Goal: Task Accomplishment & Management: Use online tool/utility

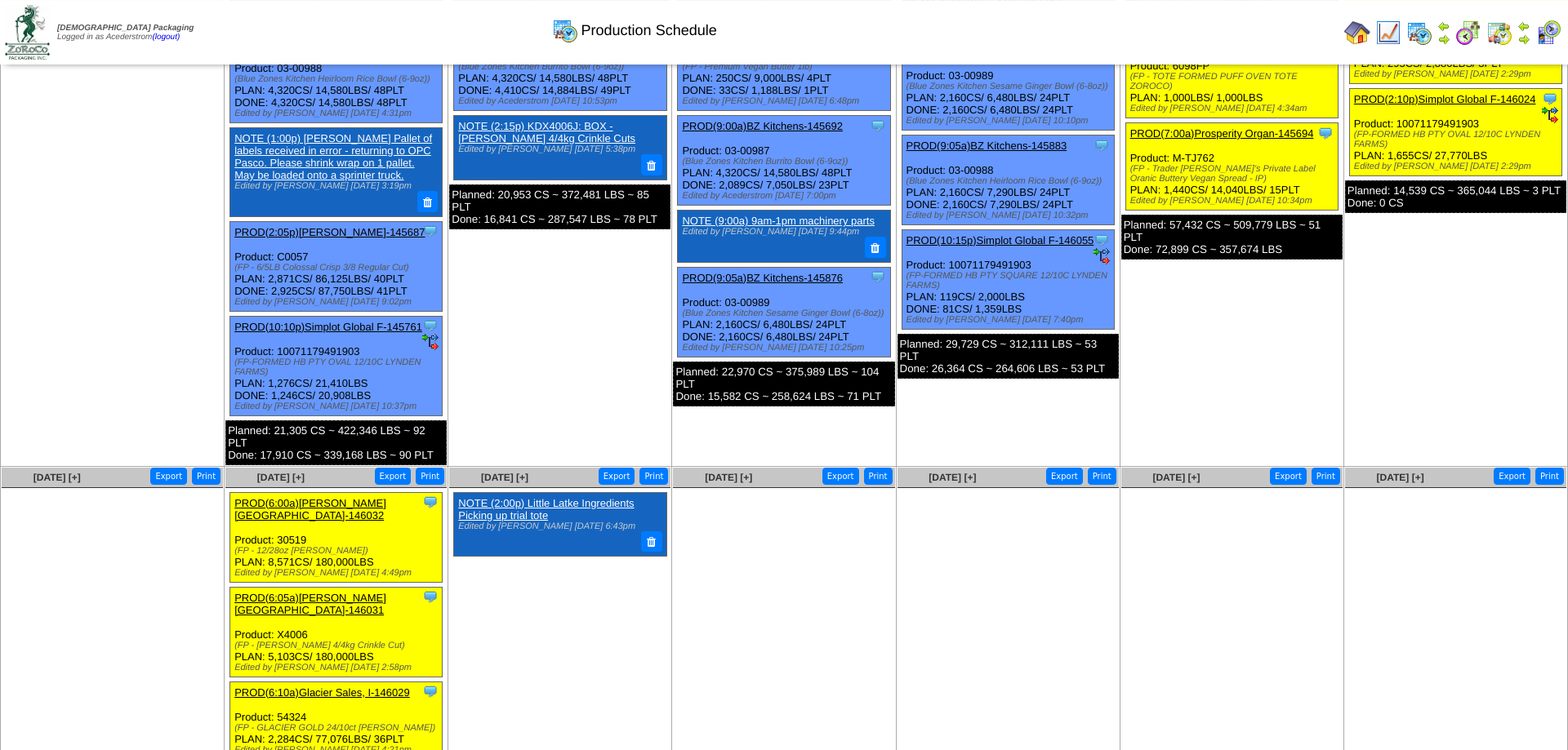
scroll to position [377, 0]
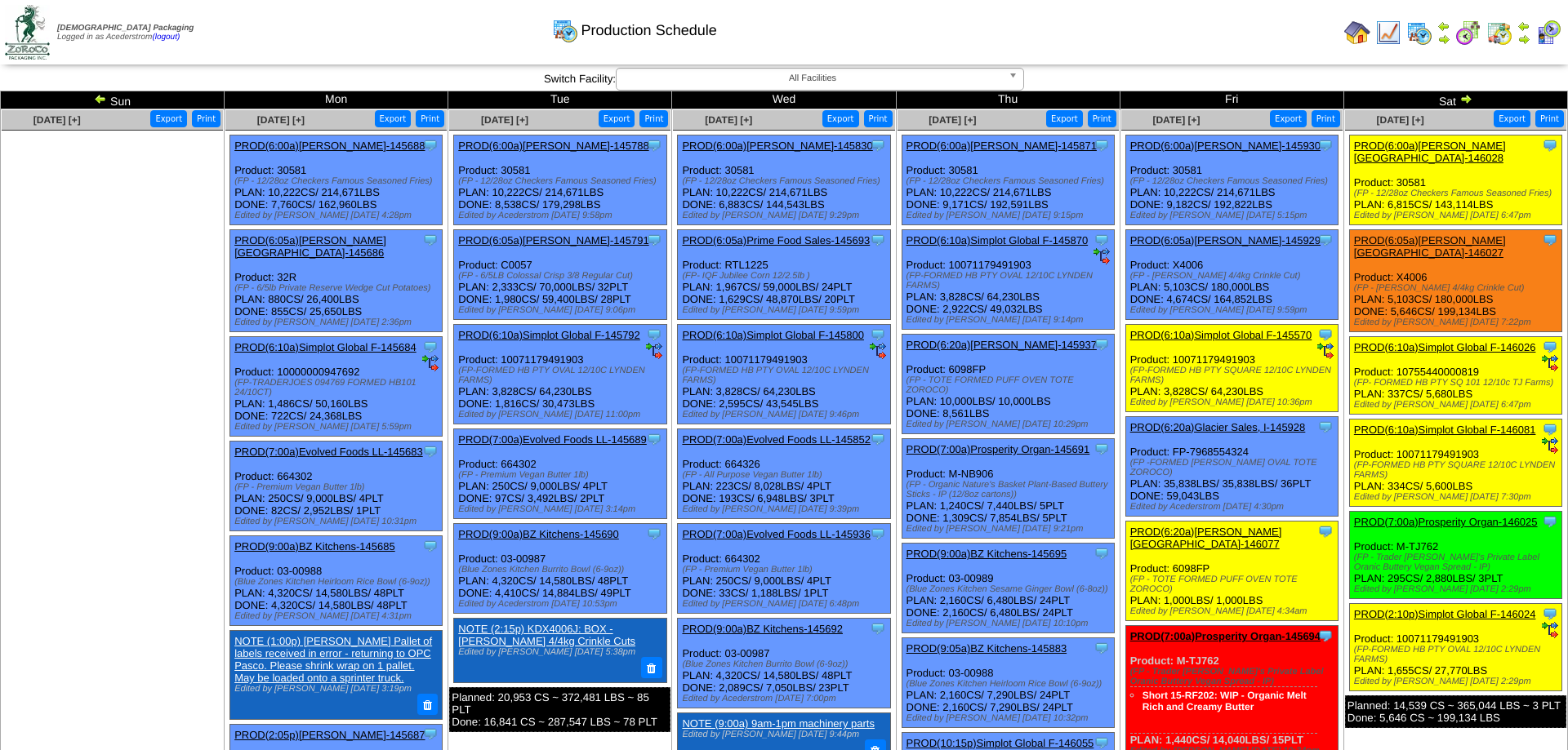
click at [1232, 642] on link "PROD(7:00a)Prosperity Organ-145694" at bounding box center [1226, 636] width 190 height 13
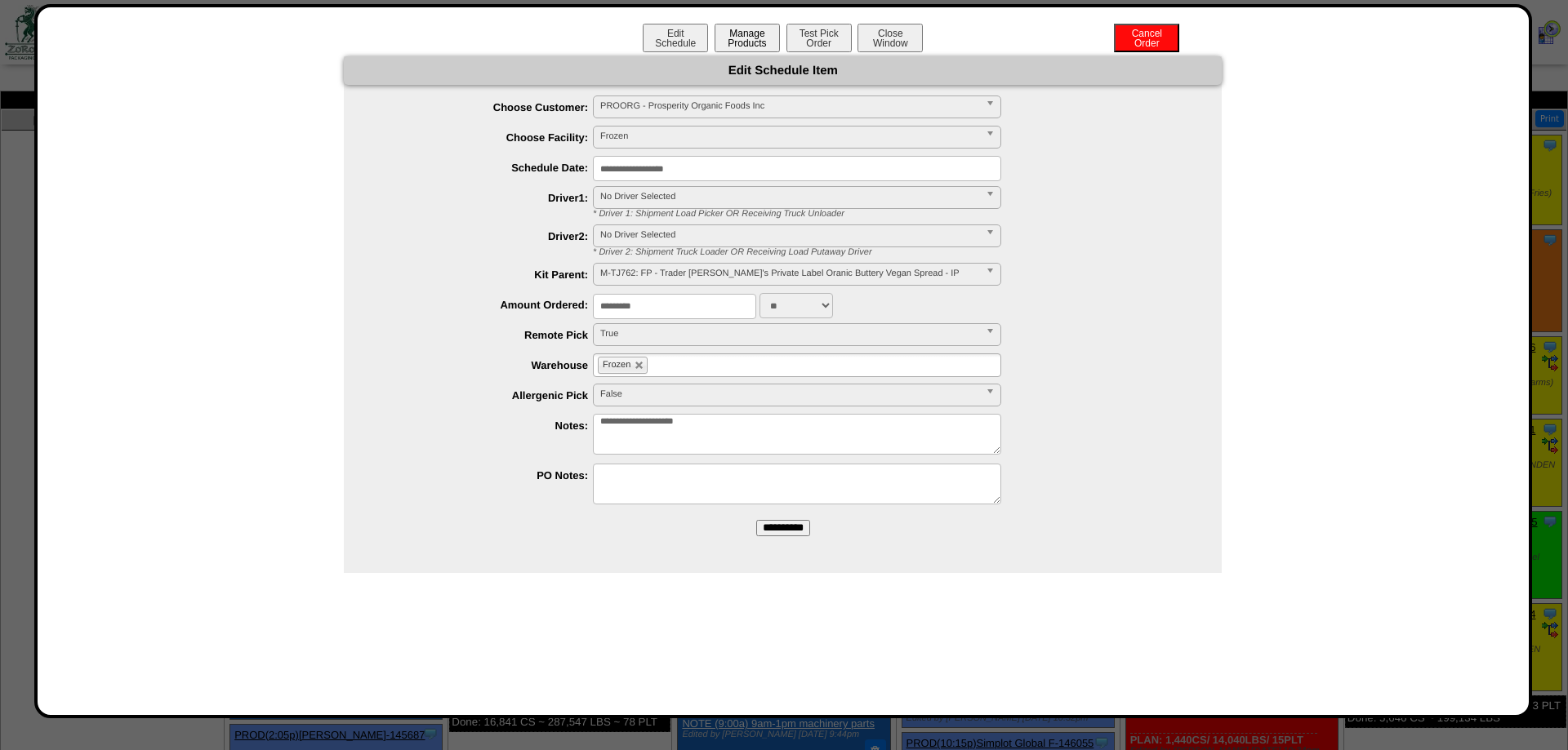
click at [739, 29] on button "Manage Products" at bounding box center [748, 38] width 66 height 29
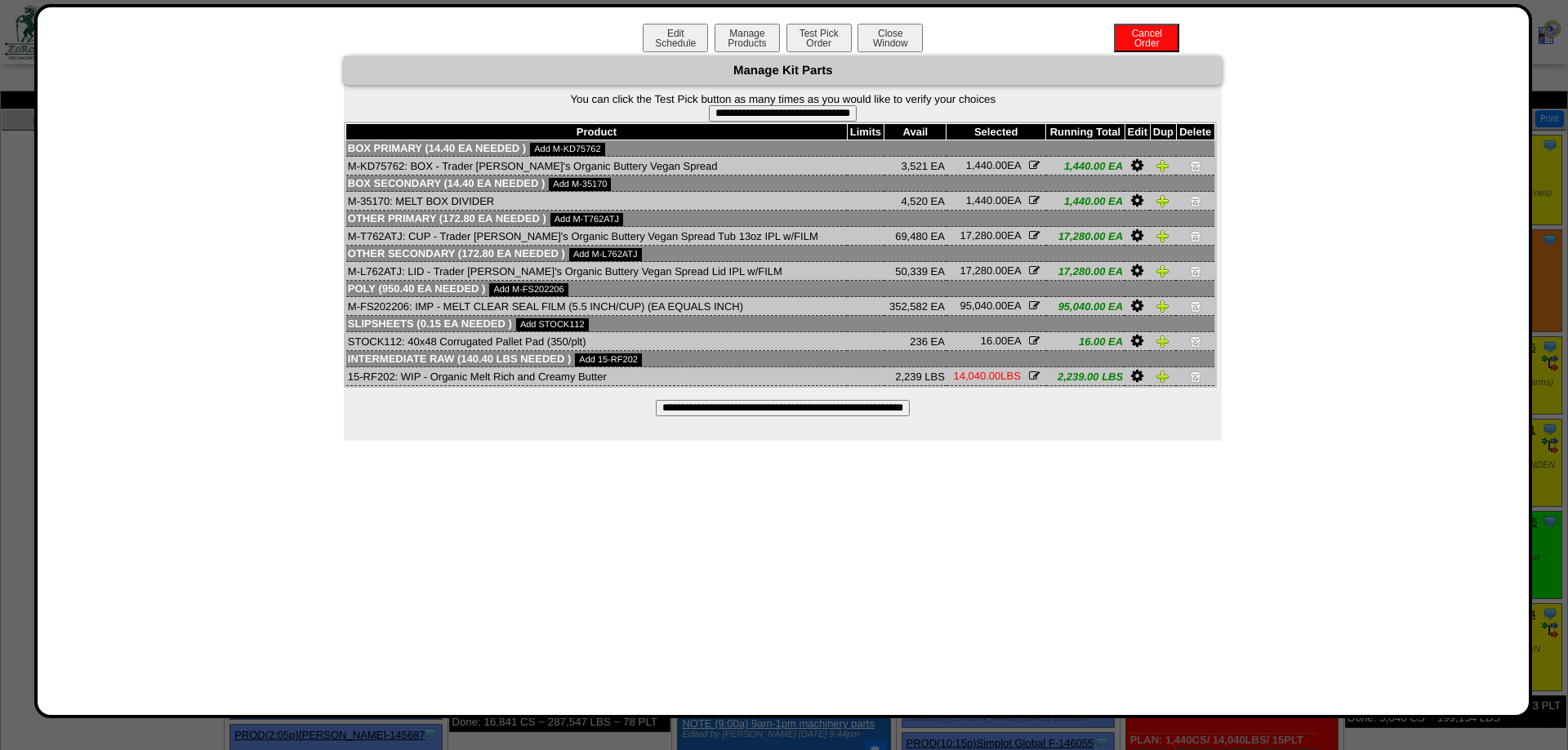
click at [378, 246] on td "M-T762ATJ: CUP - Trader Joe's Organic Buttery Vegan Spread Tub 13oz IPL w/FILM" at bounding box center [596, 236] width 501 height 18
click at [378, 246] on td "M-T762ATJ: CUP - Trader [PERSON_NAME]'s Organic Buttery Vegan Spread Tub 13oz I…" at bounding box center [596, 236] width 501 height 18
click at [891, 19] on div "**********" at bounding box center [783, 362] width 1498 height 715
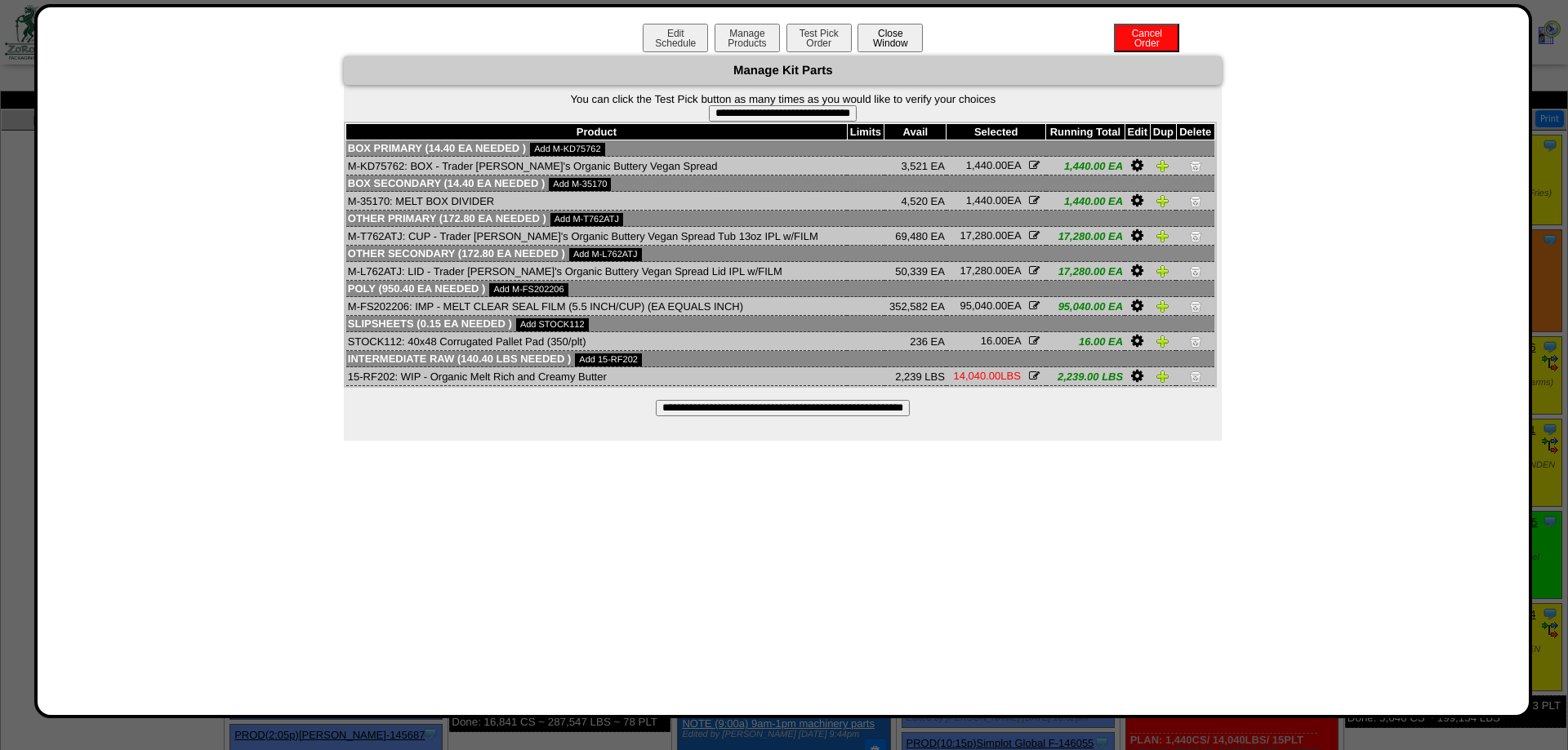
click at [886, 35] on button "Close Window" at bounding box center [891, 38] width 66 height 29
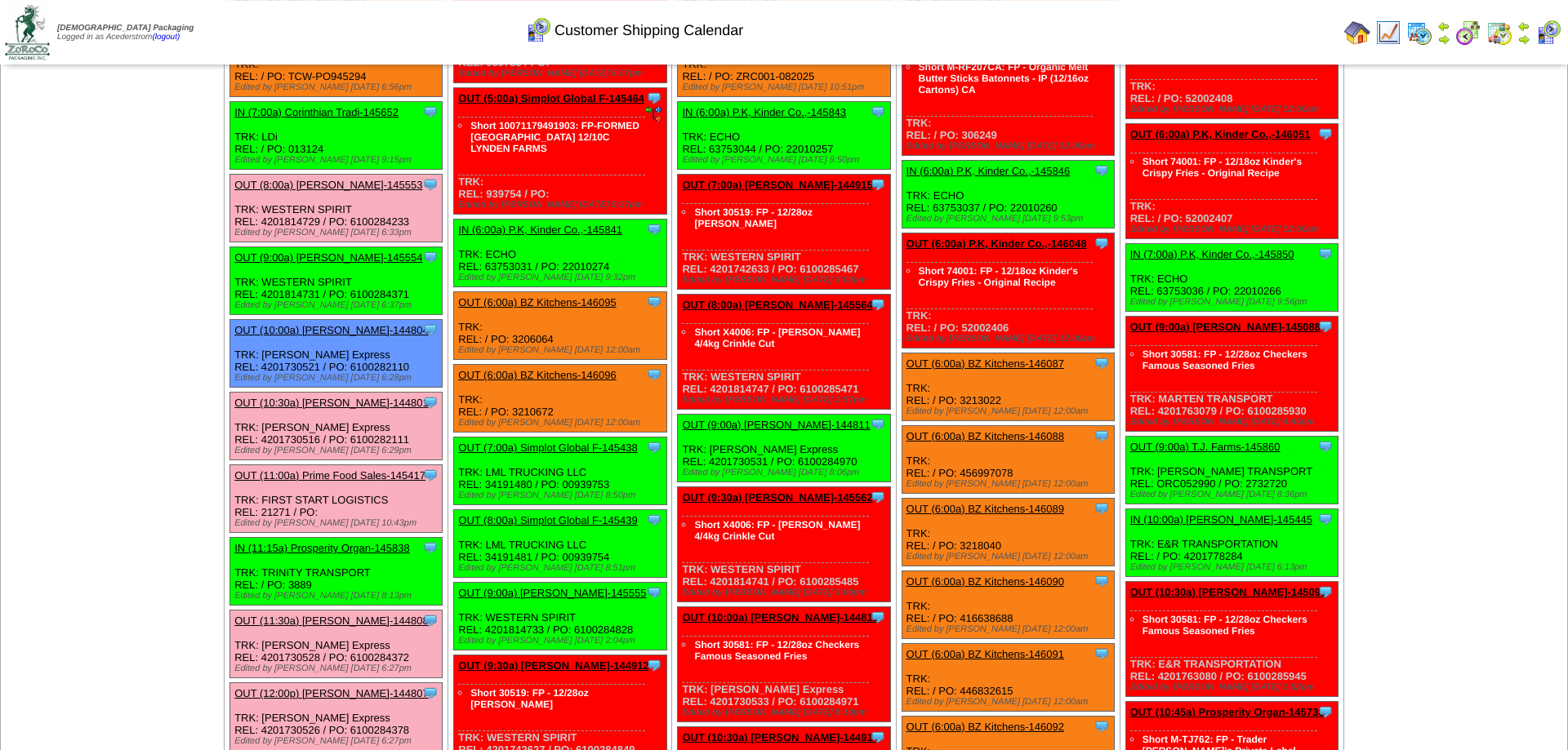
scroll to position [416, 0]
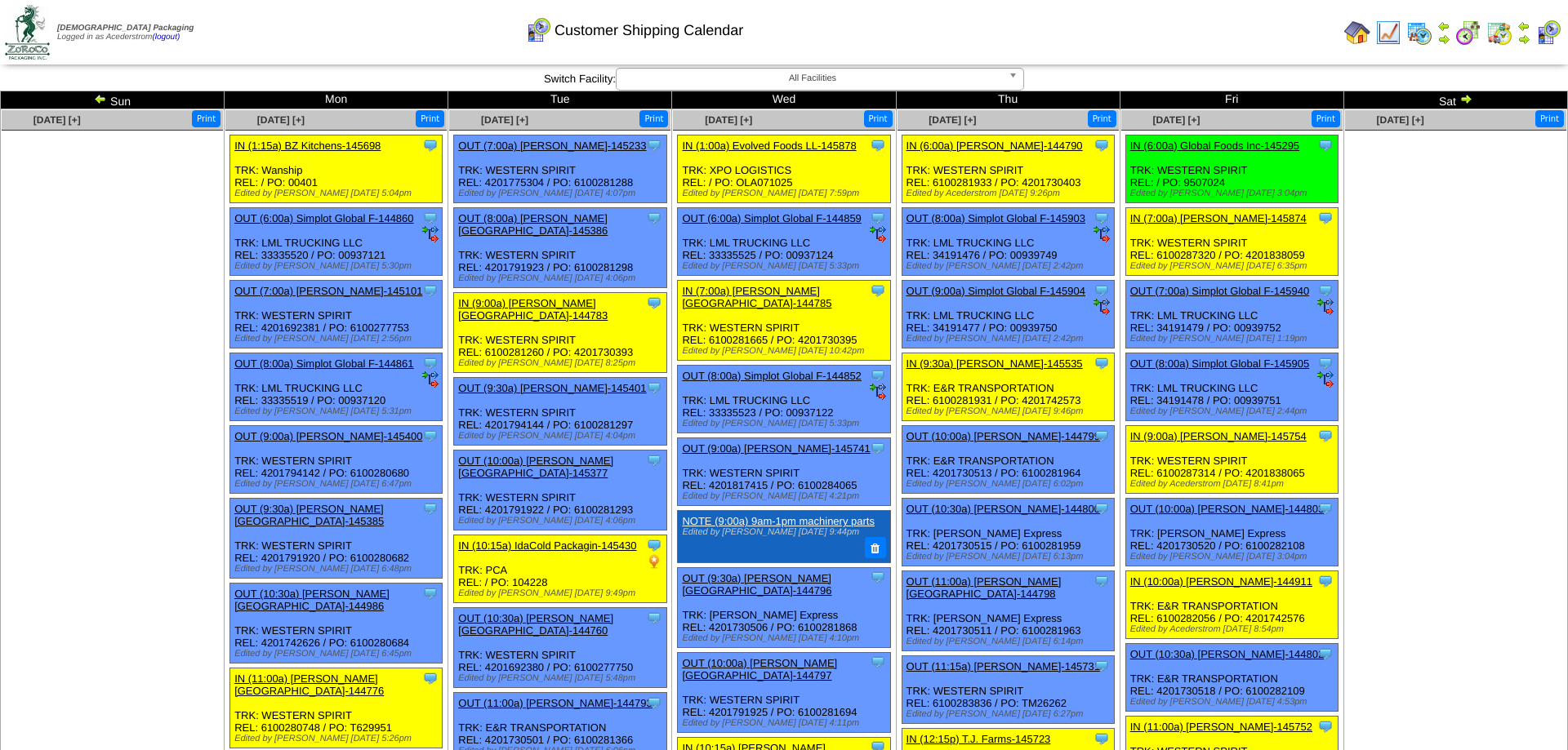
scroll to position [416, 0]
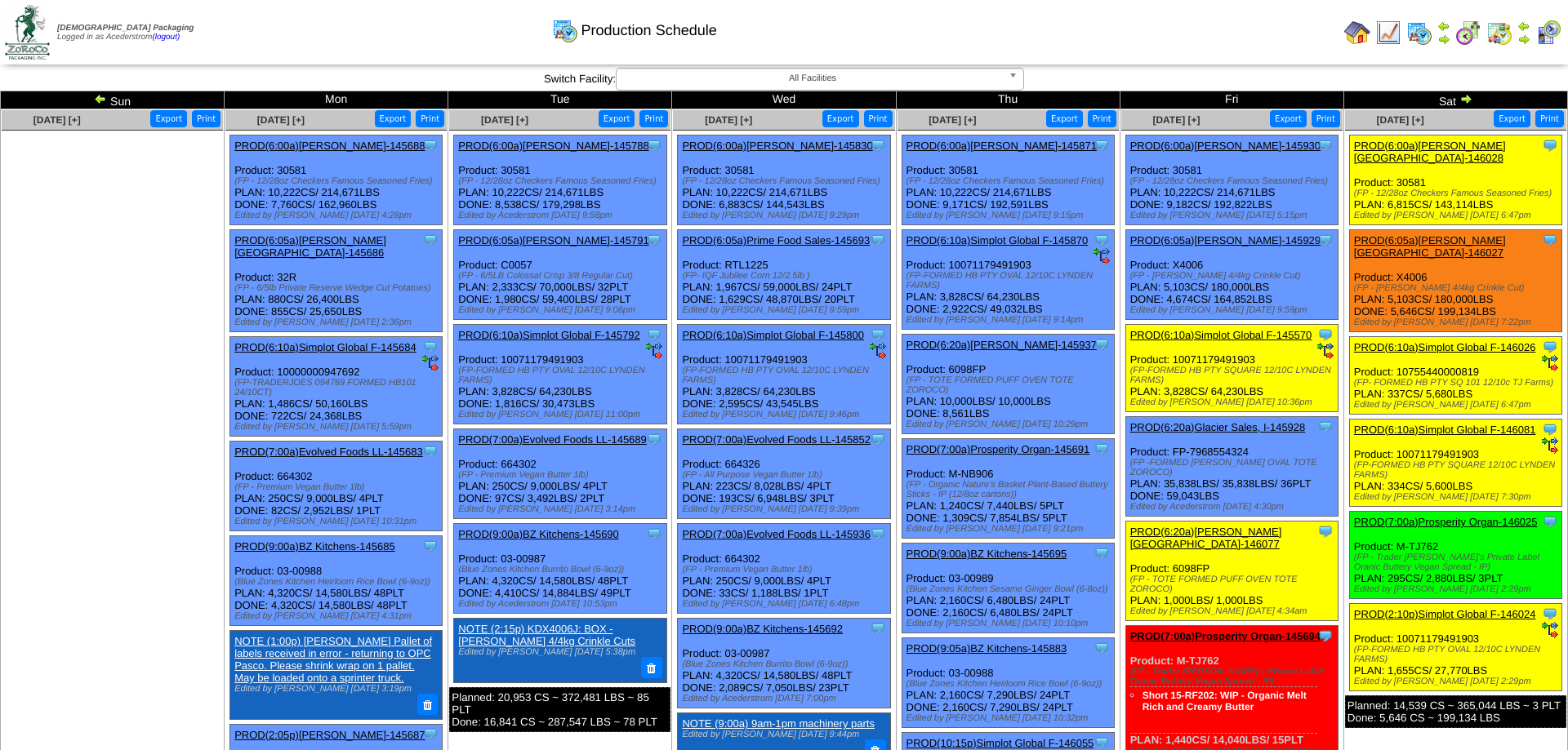
click at [1227, 642] on link "PROD(7:00a)Prosperity Organ-145694" at bounding box center [1226, 636] width 190 height 13
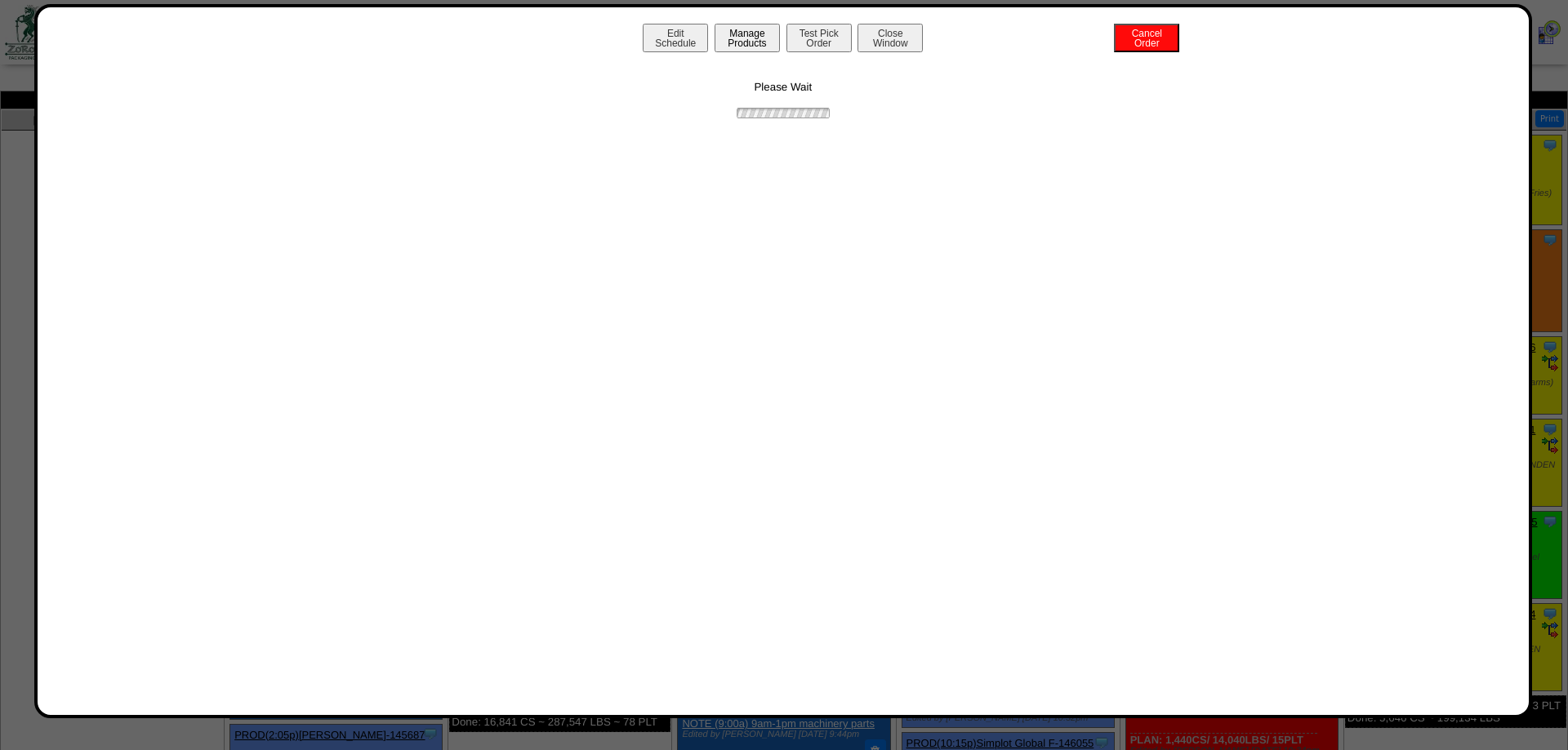
click at [769, 39] on button "Manage Products" at bounding box center [748, 38] width 66 height 29
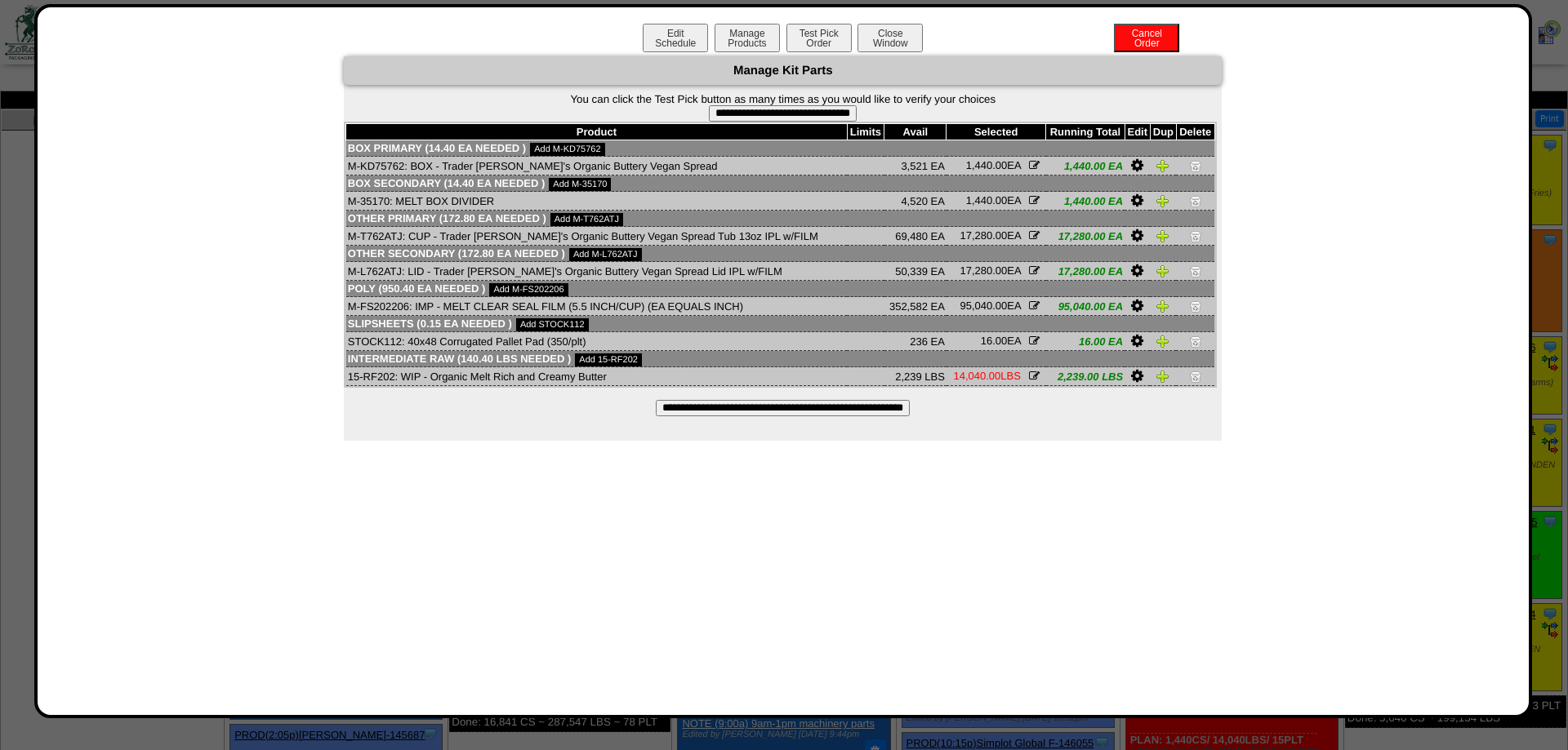
click at [372, 236] on td "M-T762ATJ: CUP - Trader [PERSON_NAME]'s Organic Buttery Vegan Spread Tub 13oz I…" at bounding box center [596, 236] width 501 height 18
click at [375, 240] on td "M-T762ATJ: CUP - Trader [PERSON_NAME]'s Organic Buttery Vegan Spread Tub 13oz I…" at bounding box center [596, 236] width 501 height 18
copy td "T762ATJ"
click at [373, 278] on td "M-L762ATJ: LID - Trader [PERSON_NAME]'s Organic Buttery Vegan Spread Lid IPL w/…" at bounding box center [596, 272] width 501 height 18
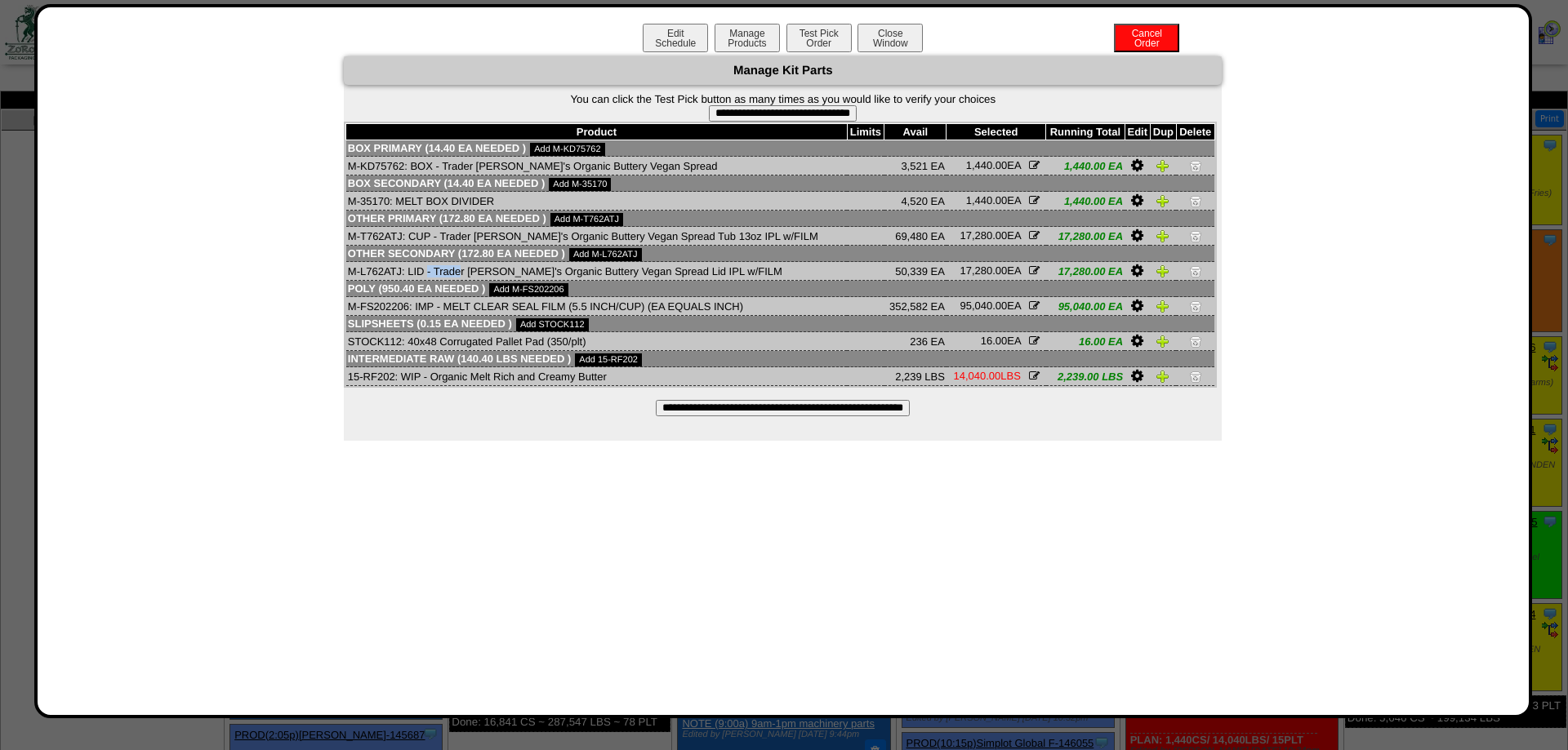
click at [373, 278] on td "M-L762ATJ: LID - Trader [PERSON_NAME]'s Organic Buttery Vegan Spread Lid IPL w/…" at bounding box center [596, 272] width 501 height 18
copy td "L762ATJ"
click at [917, 42] on button "Close Window" at bounding box center [891, 38] width 66 height 29
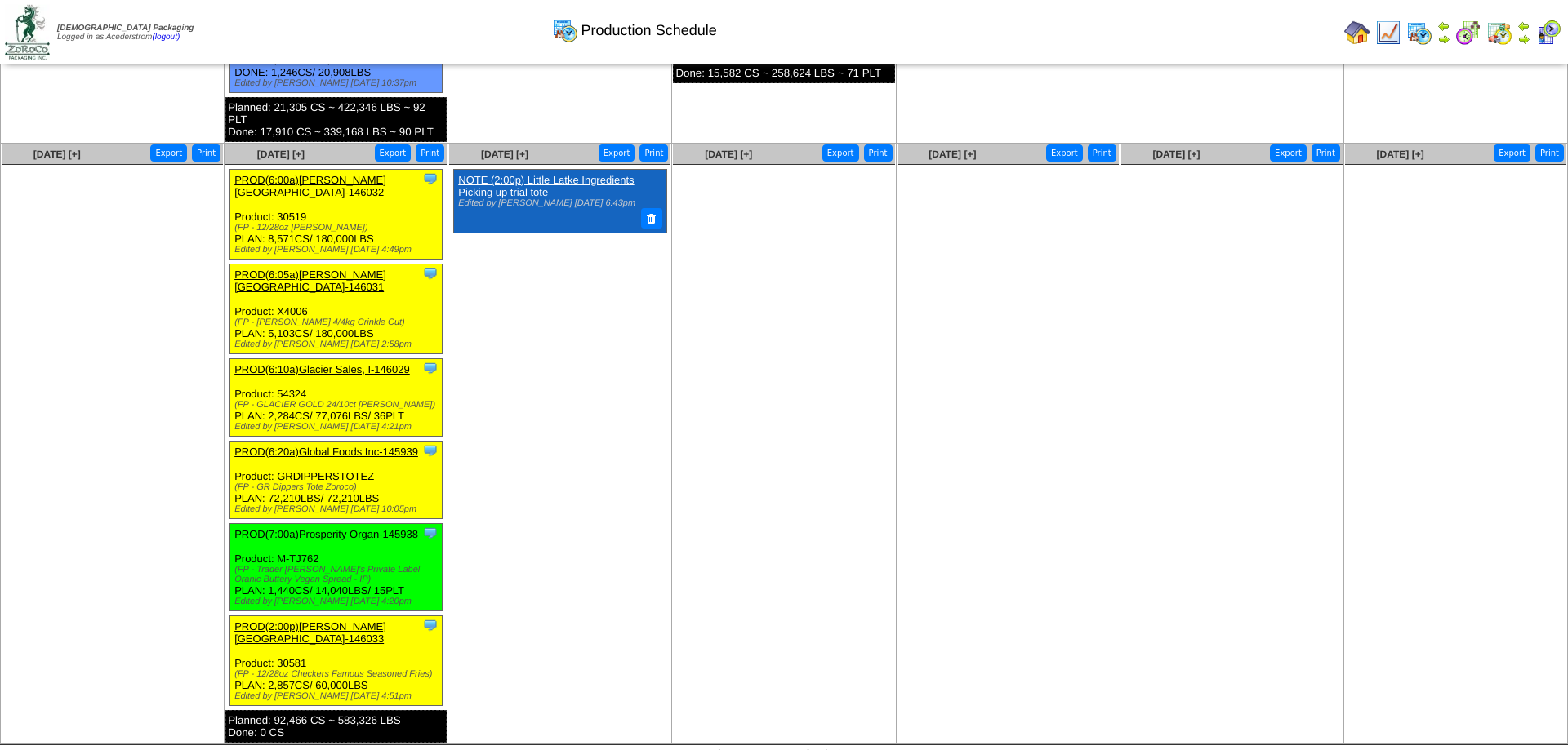
scroll to position [876, 0]
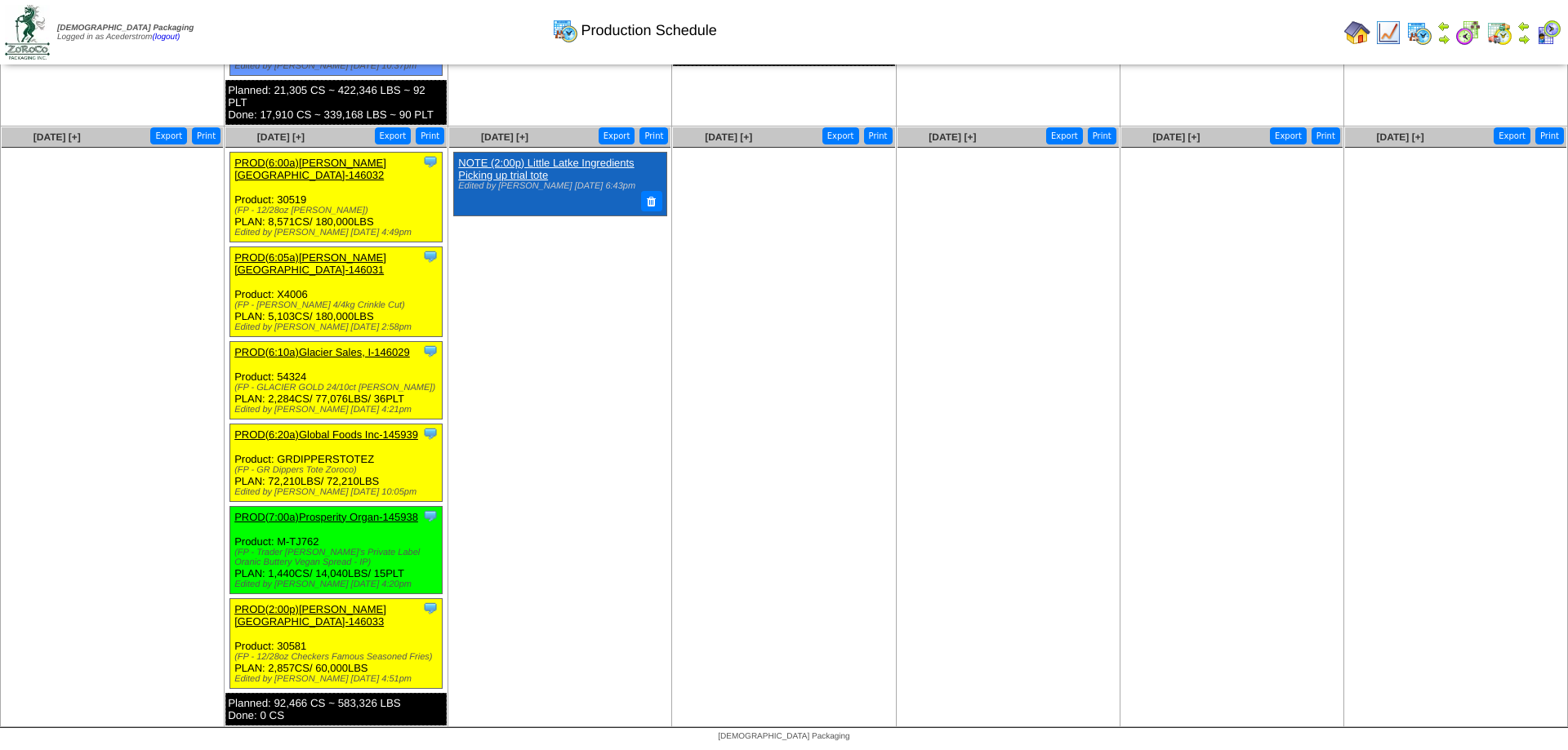
click at [343, 430] on link "PROD(6:20a)Global Foods Inc-145939" at bounding box center [326, 435] width 183 height 13
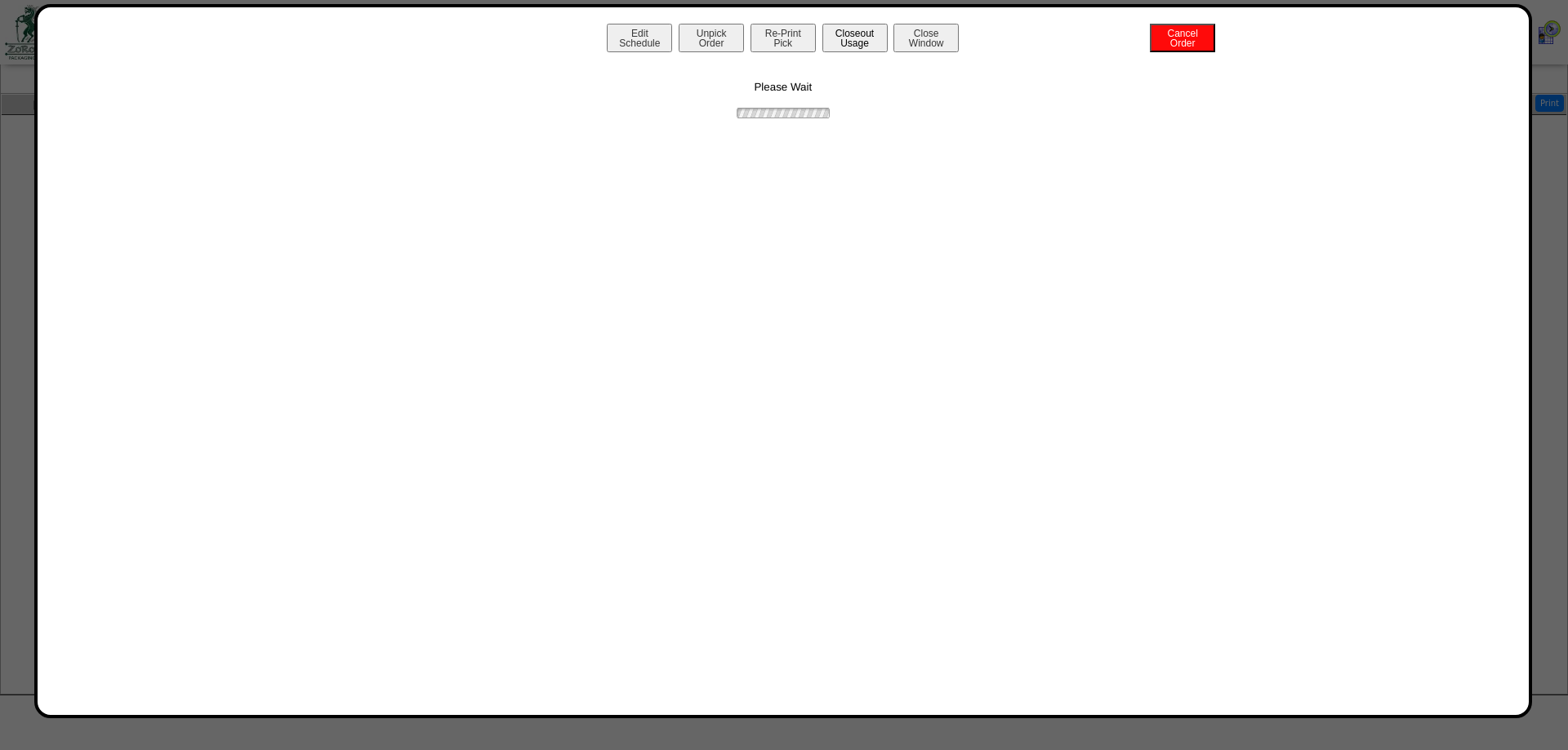
click at [862, 36] on button "Closeout Usage" at bounding box center [856, 38] width 66 height 29
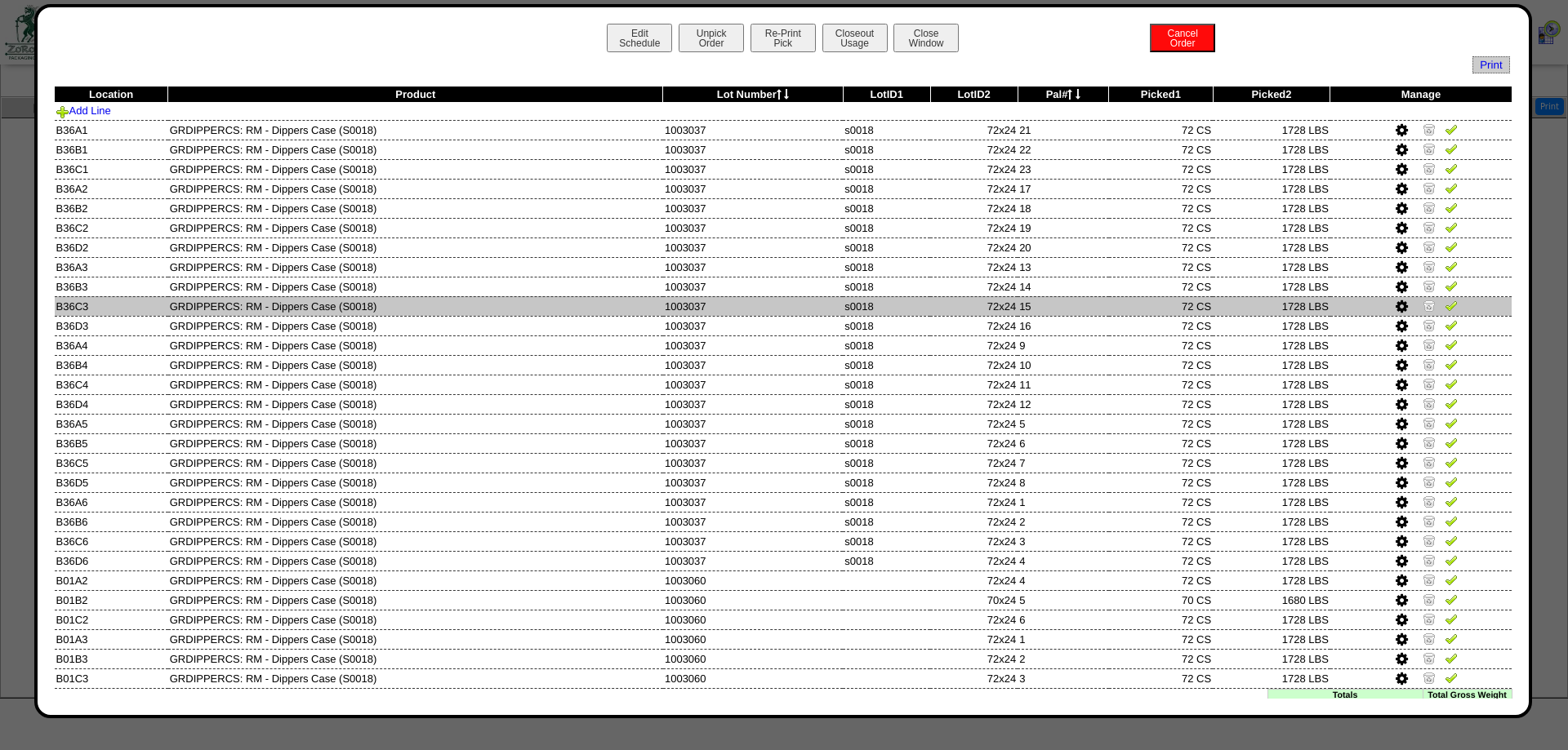
click at [207, 308] on td "GRDIPPERCS: RM - Dippers Case (S0018)" at bounding box center [416, 305] width 495 height 19
copy td "GRDIPPERCS"
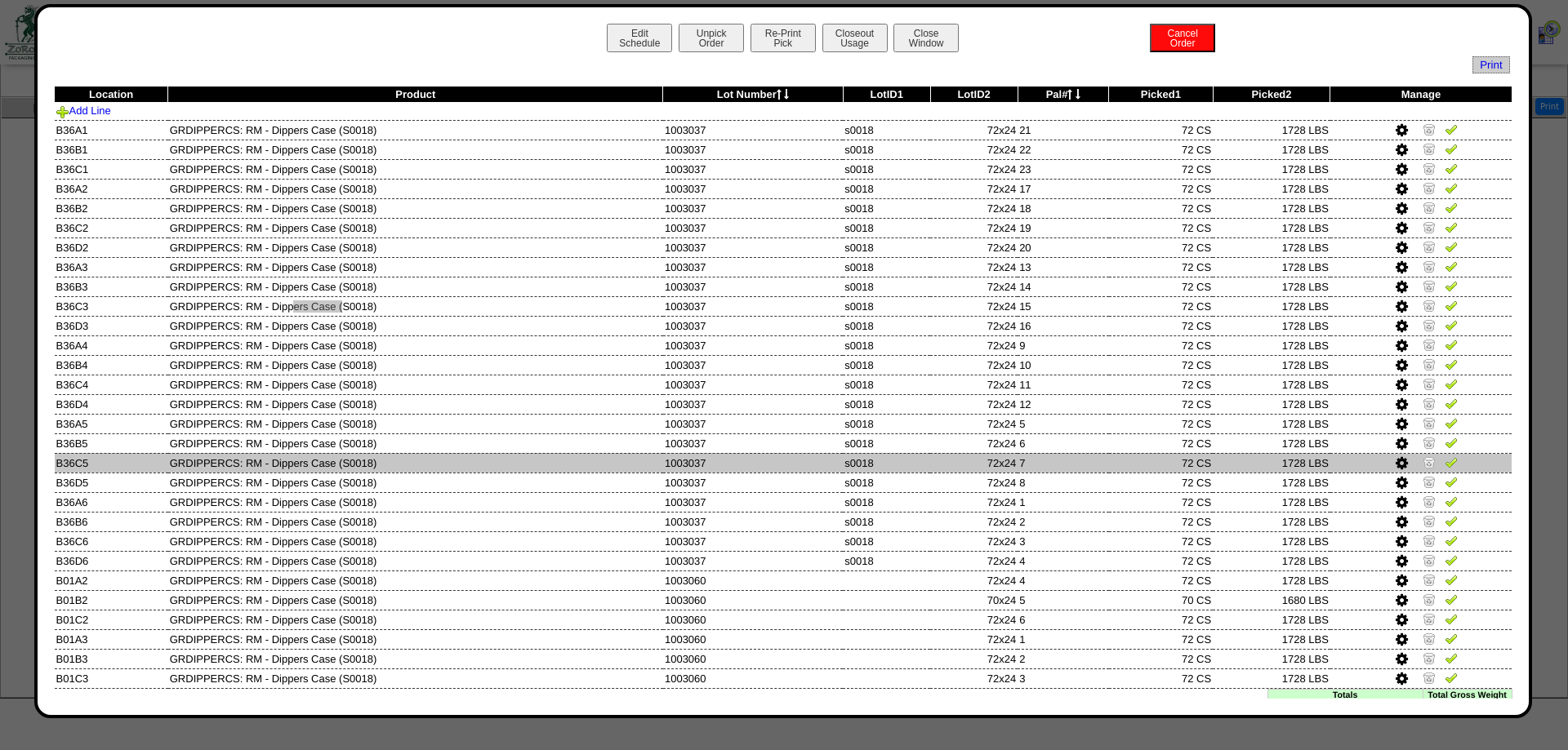
scroll to position [49, 0]
